Goal: Task Accomplishment & Management: Understand process/instructions

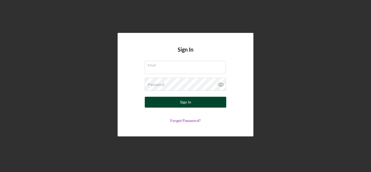
type input "michellead417@gmail.com"
click at [172, 104] on button "Sign In" at bounding box center [185, 102] width 81 height 11
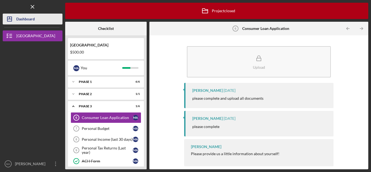
click at [29, 18] on div "Dashboard" at bounding box center [25, 20] width 18 height 12
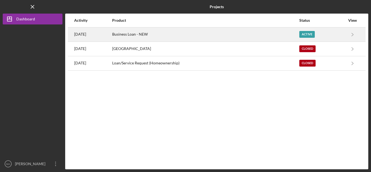
click at [109, 34] on div "[DATE]" at bounding box center [92, 35] width 37 height 14
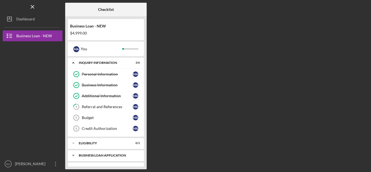
click at [109, 152] on div "Icon/Expander BUSINESS LOAN APPLICATION 0 / 15" at bounding box center [106, 155] width 76 height 11
click at [112, 141] on div "ELIGIBILITY" at bounding box center [108, 142] width 58 height 3
click at [129, 154] on div "Eligibility Phase" at bounding box center [107, 154] width 51 height 4
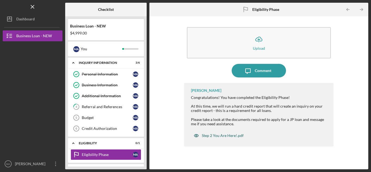
click at [216, 137] on div "Step 2 You Are Here!.pdf" at bounding box center [223, 135] width 42 height 4
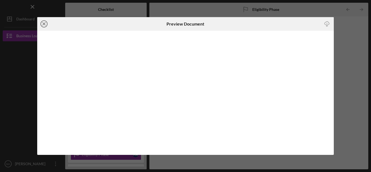
click at [41, 24] on icon "Icon/Close" at bounding box center [44, 24] width 14 height 14
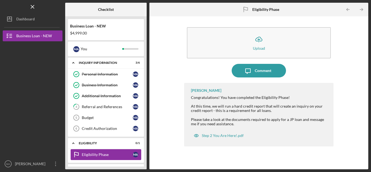
click at [109, 154] on div "Eligibility Phase" at bounding box center [107, 154] width 51 height 4
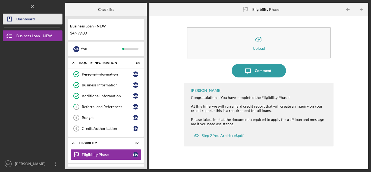
click at [38, 18] on button "Icon/Dashboard Dashboard" at bounding box center [33, 19] width 60 height 11
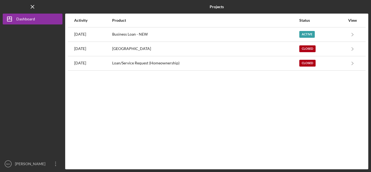
click at [353, 20] on div "View" at bounding box center [352, 20] width 14 height 4
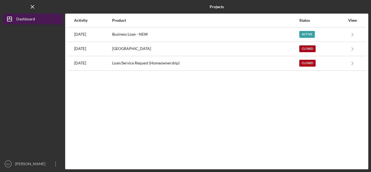
click at [22, 17] on div "Dashboard" at bounding box center [25, 20] width 19 height 12
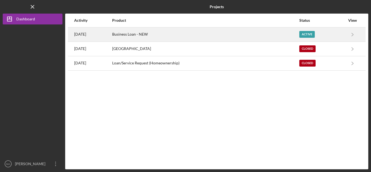
click at [148, 33] on div "Business Loan - NEW" at bounding box center [205, 35] width 186 height 14
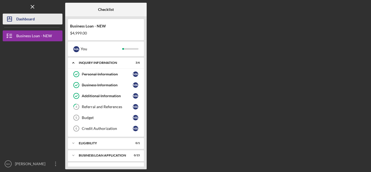
click at [50, 19] on button "Icon/Dashboard Dashboard" at bounding box center [33, 19] width 60 height 11
